Goal: Check status: Check status

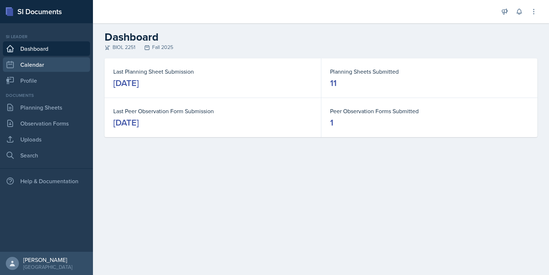
click at [63, 69] on link "Calendar" at bounding box center [46, 64] width 87 height 15
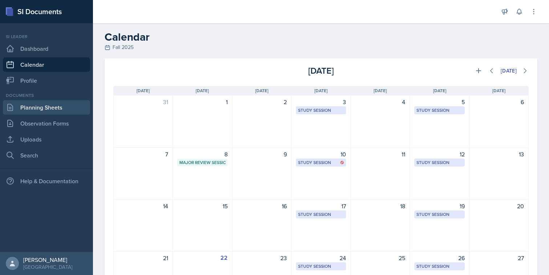
click at [59, 103] on link "Planning Sheets" at bounding box center [46, 107] width 87 height 15
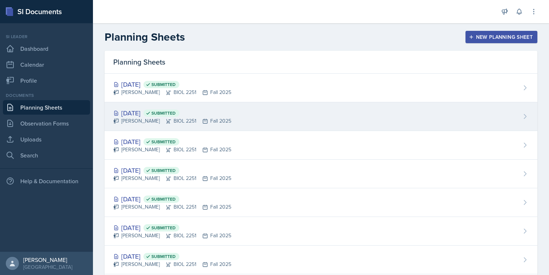
click at [200, 106] on div "Sep 24th, 2025 Submitted Stone Zhang BIOL 2251 Fall 2025" at bounding box center [320, 116] width 432 height 29
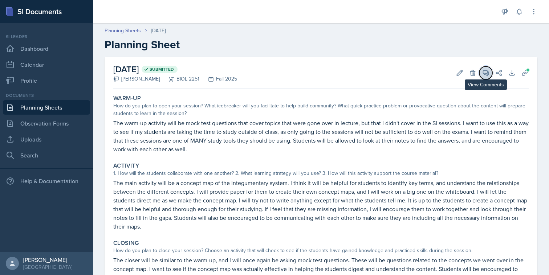
click at [484, 72] on icon at bounding box center [485, 72] width 7 height 7
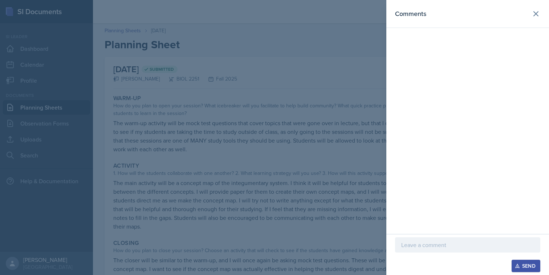
click at [304, 40] on div at bounding box center [274, 137] width 549 height 275
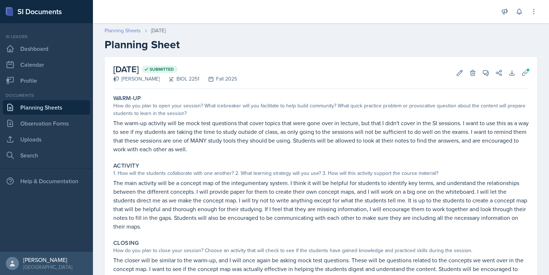
click at [116, 33] on link "Planning Sheets" at bounding box center [122, 31] width 36 height 8
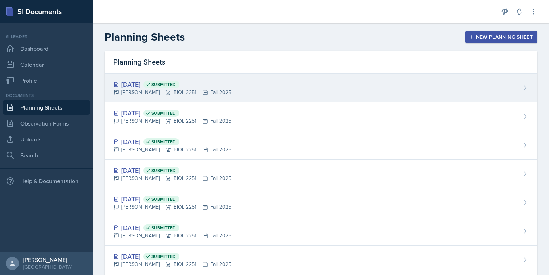
click at [208, 94] on div "Stone Zhang BIOL 2251 Fall 2025" at bounding box center [172, 93] width 118 height 8
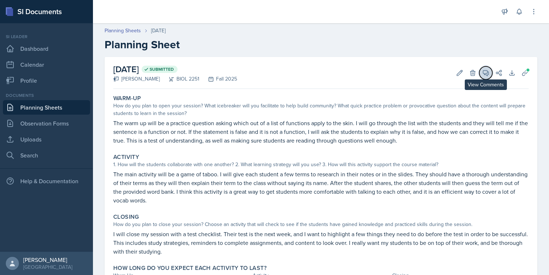
click at [481, 73] on button "View Comments" at bounding box center [485, 72] width 13 height 13
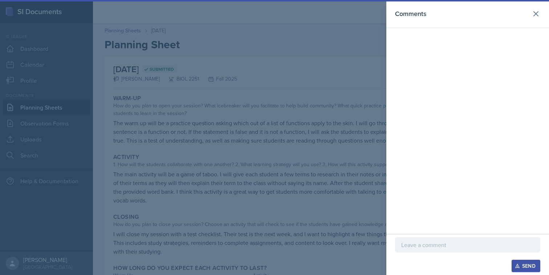
click at [363, 81] on div at bounding box center [274, 137] width 549 height 275
